Goal: Communication & Community: Connect with others

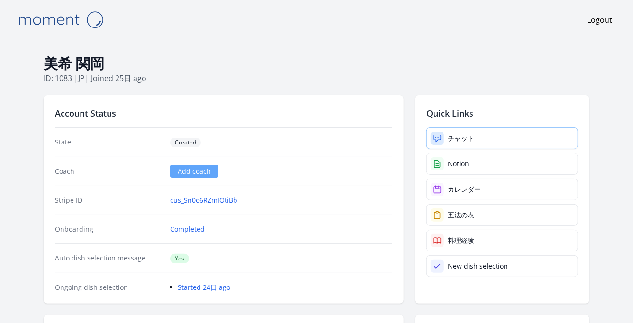
click at [450, 144] on link "チャット" at bounding box center [502, 138] width 152 height 22
click at [468, 145] on link "チャット" at bounding box center [502, 138] width 152 height 22
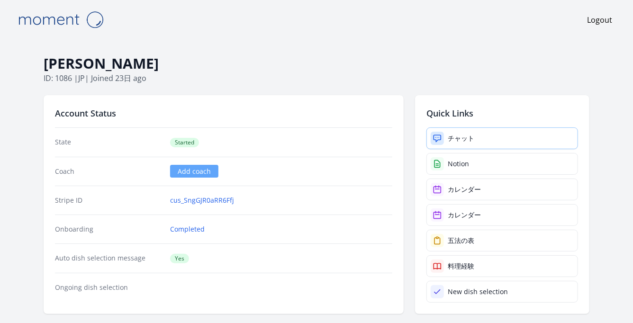
click at [449, 140] on div "チャット" at bounding box center [461, 138] width 27 height 9
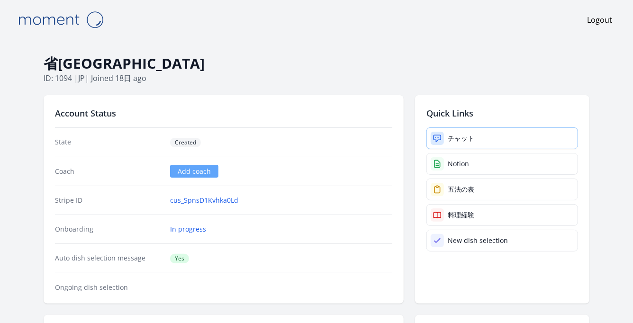
click at [481, 145] on link "チャット" at bounding box center [502, 138] width 152 height 22
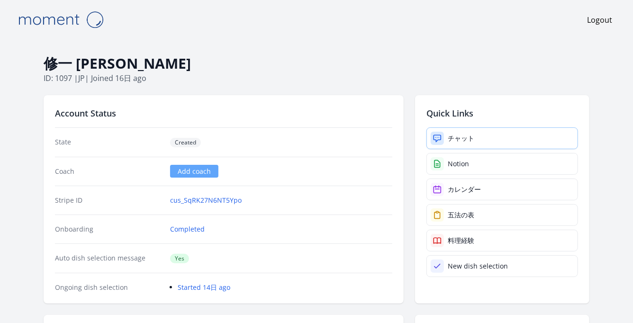
click at [459, 139] on div "チャット" at bounding box center [461, 138] width 27 height 9
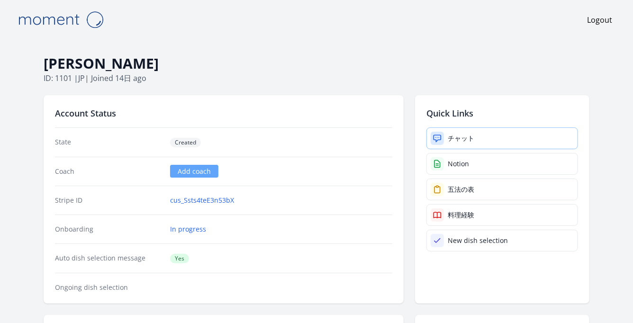
click at [484, 136] on link "チャット" at bounding box center [502, 138] width 152 height 22
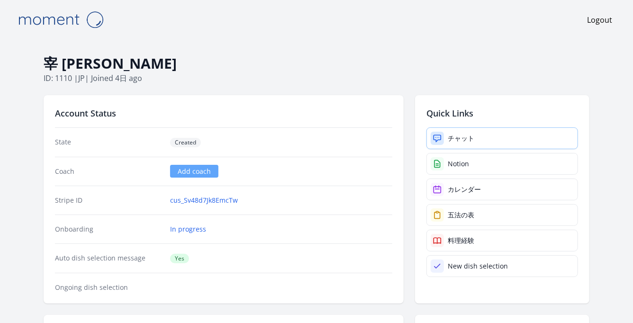
click at [462, 132] on link "チャット" at bounding box center [502, 138] width 152 height 22
click at [197, 201] on link "cus_Sv48d7Jk8EmcTw" at bounding box center [204, 200] width 68 height 9
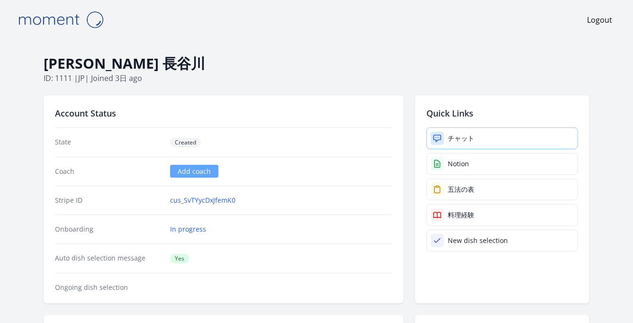
click at [457, 128] on link "チャット" at bounding box center [502, 138] width 152 height 22
